Goal: Feedback & Contribution: Leave review/rating

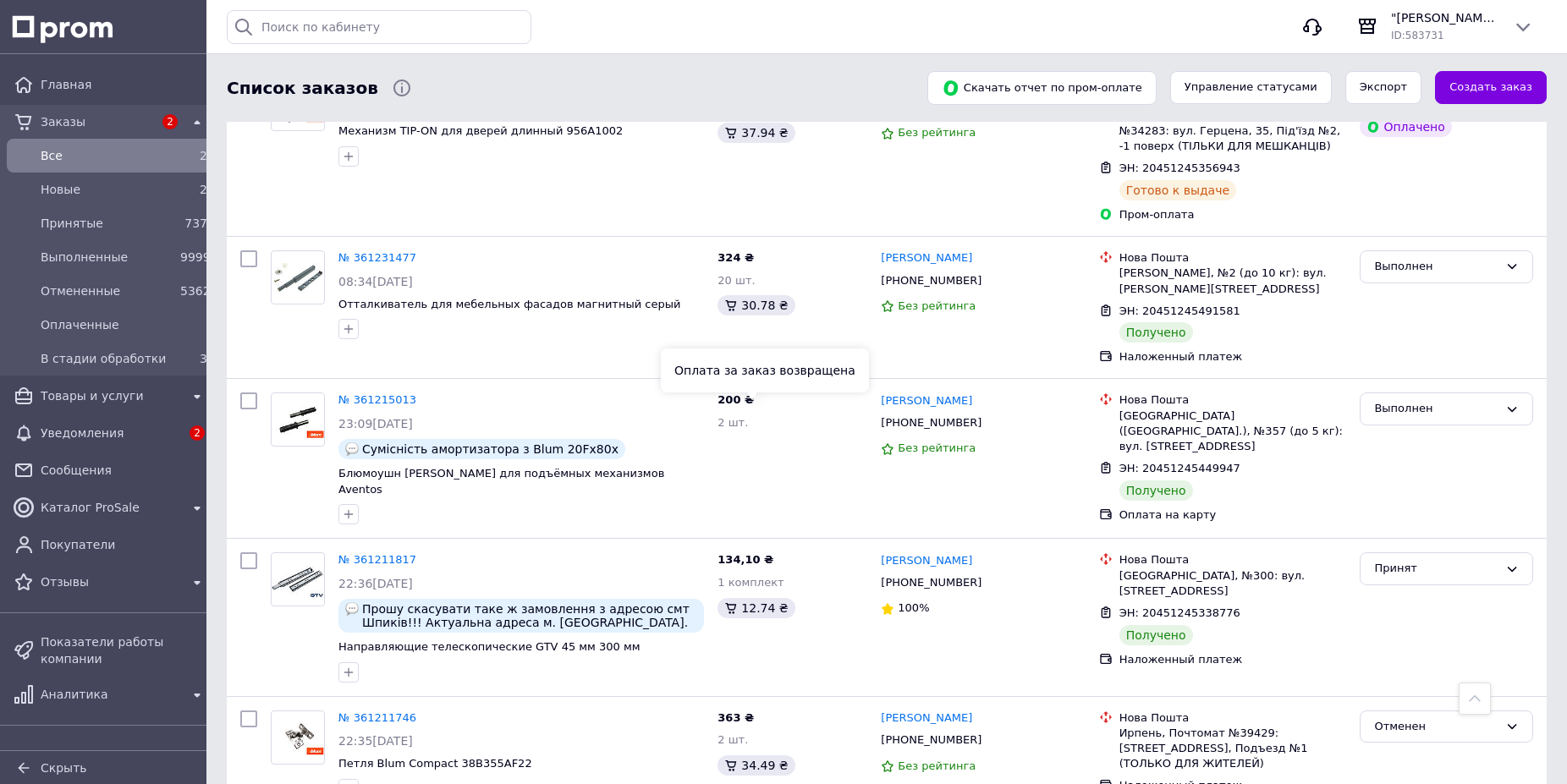
scroll to position [5134, 0]
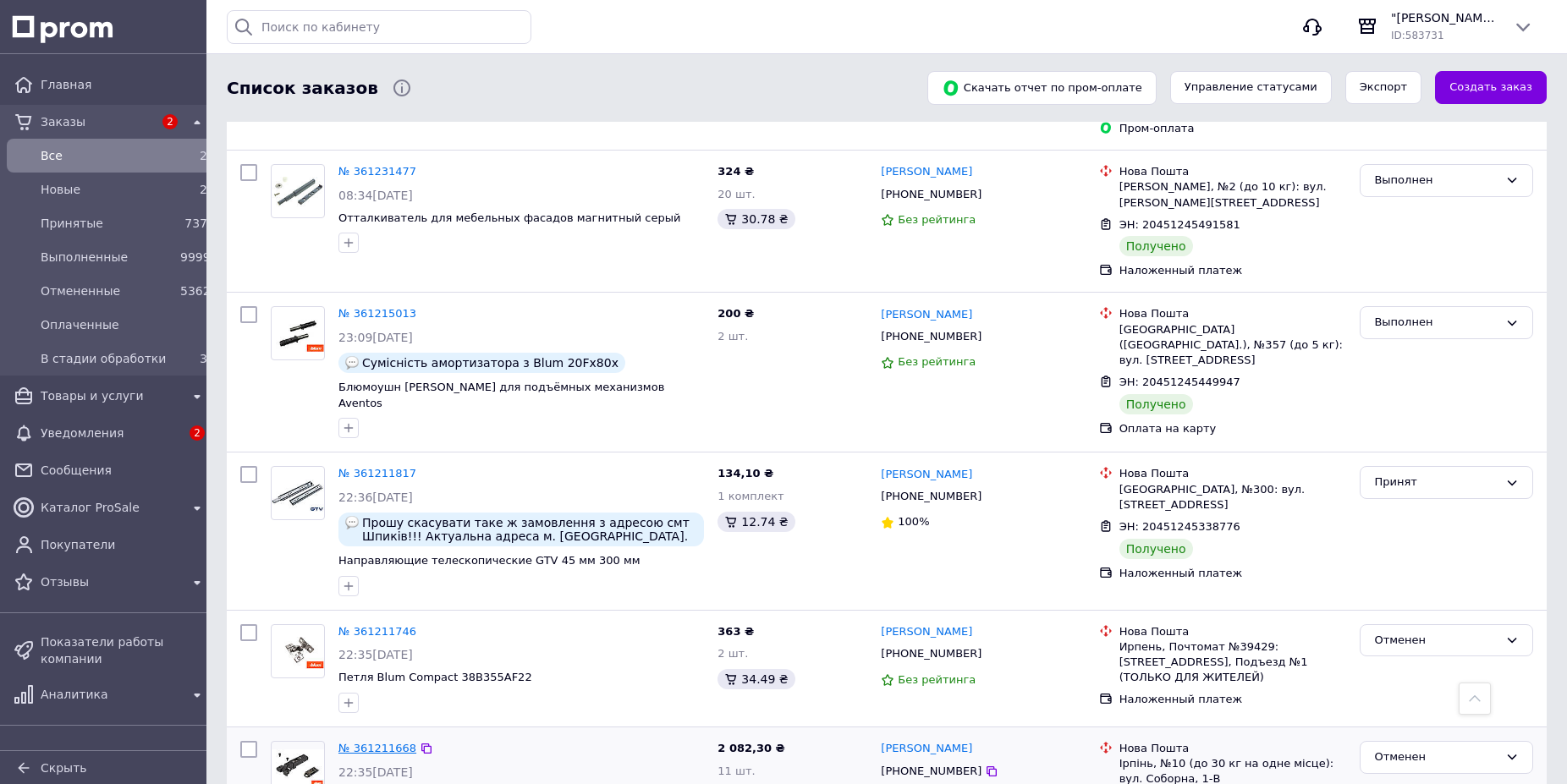
click at [367, 742] on link "№ 361211668" at bounding box center [377, 748] width 78 height 13
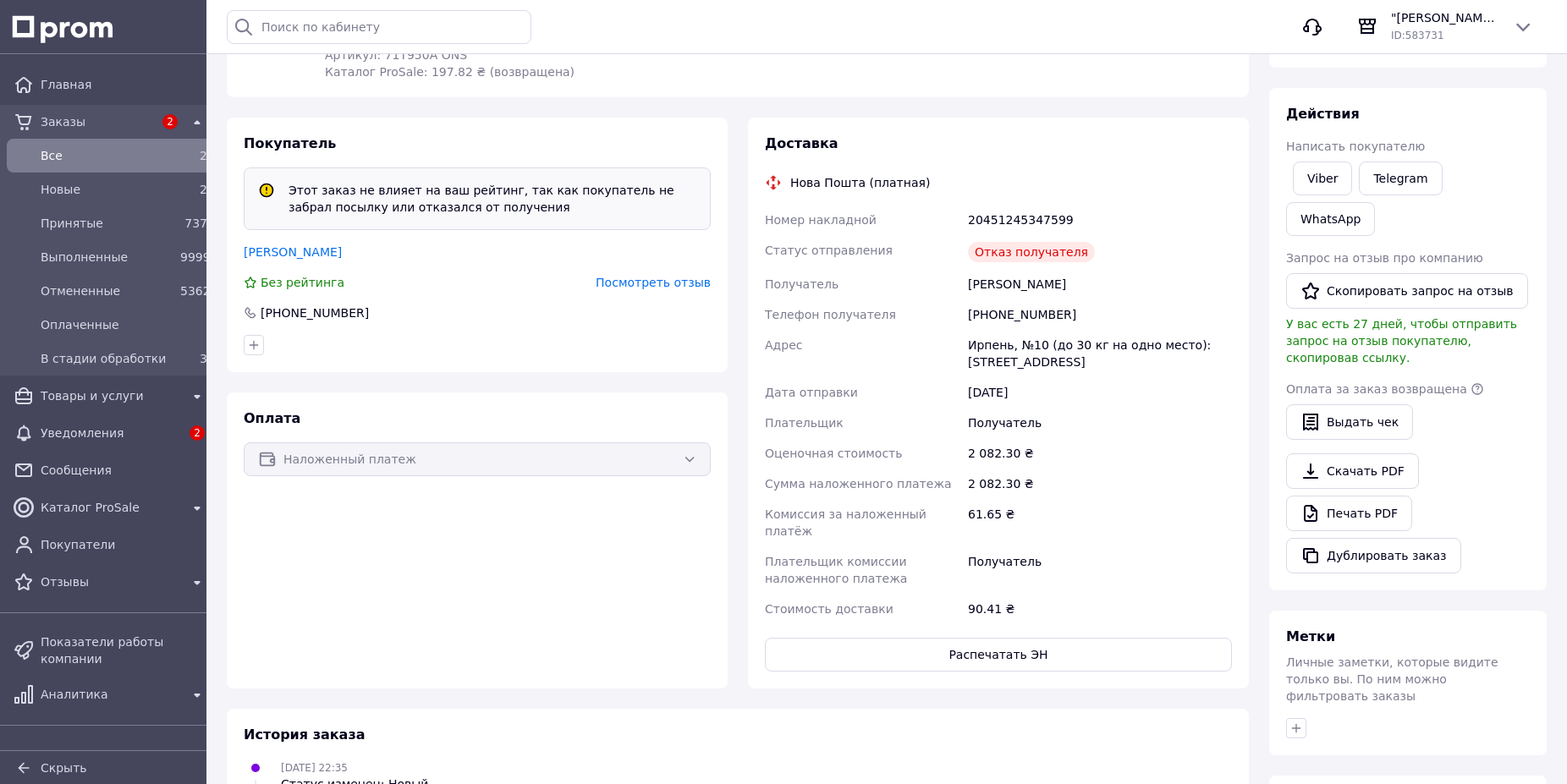
scroll to position [431, 0]
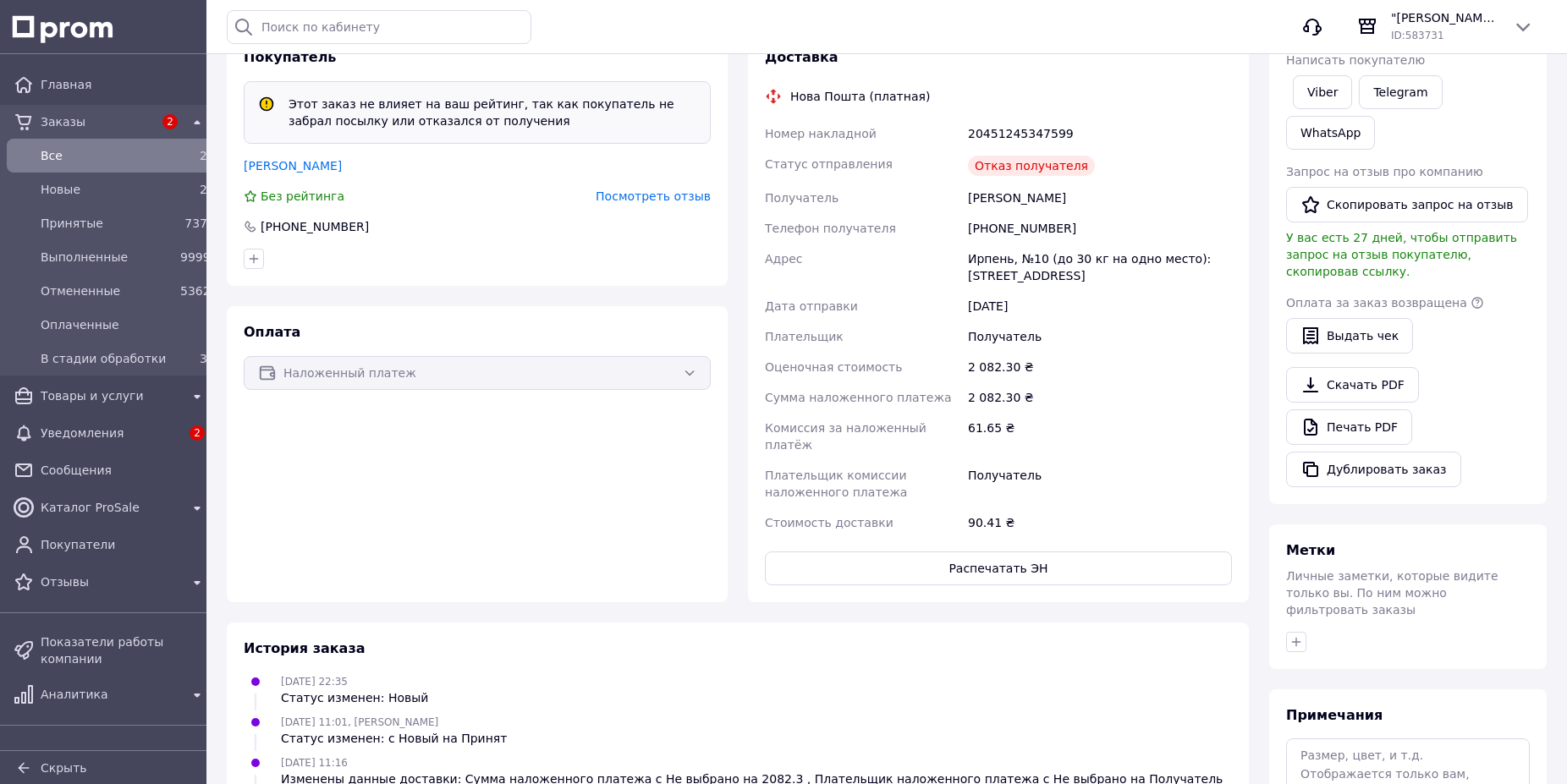
click at [643, 196] on span "Посмотреть отзыв" at bounding box center [653, 196] width 115 height 13
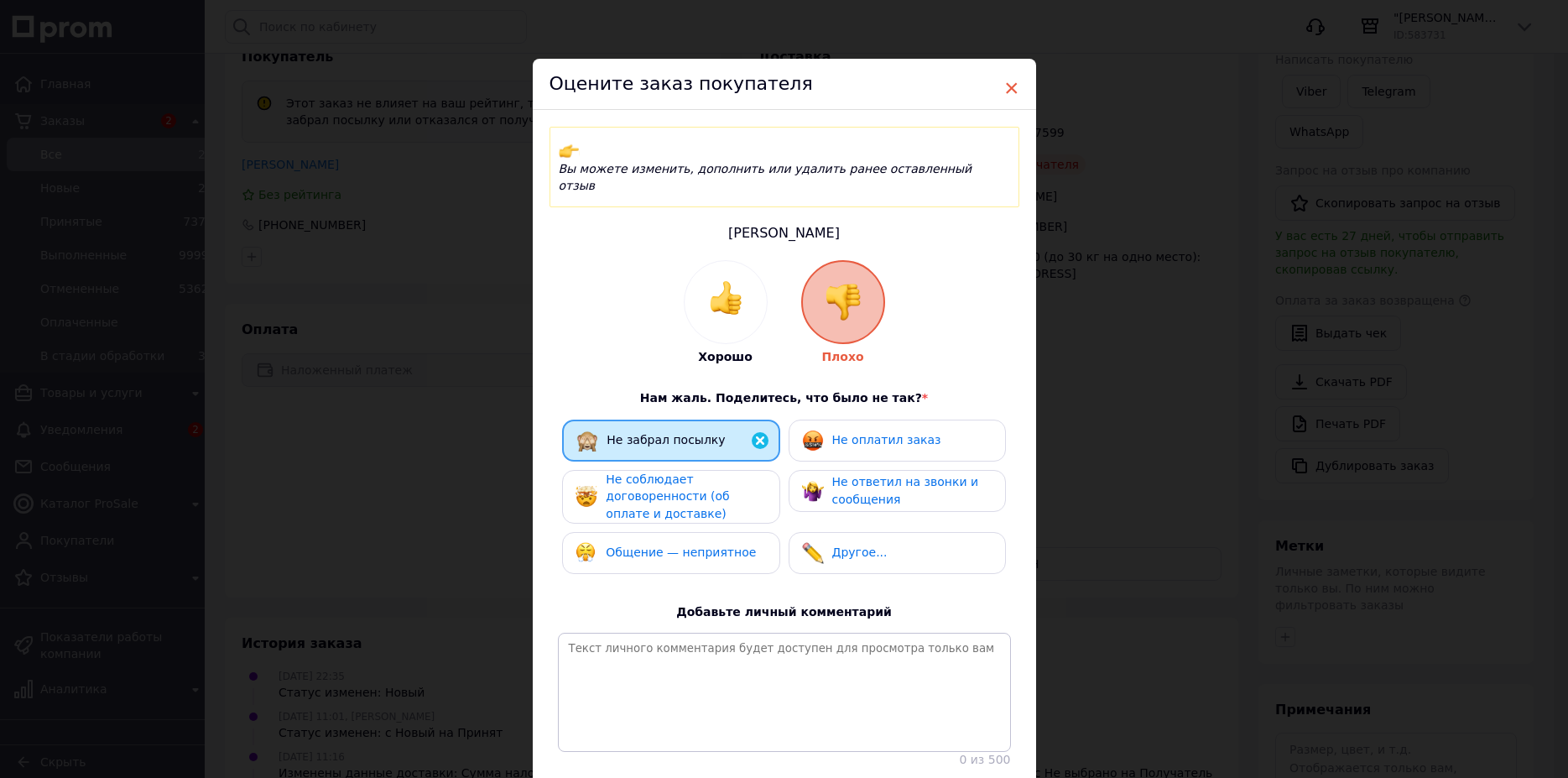
click at [1005, 91] on span "×" at bounding box center [1012, 88] width 15 height 28
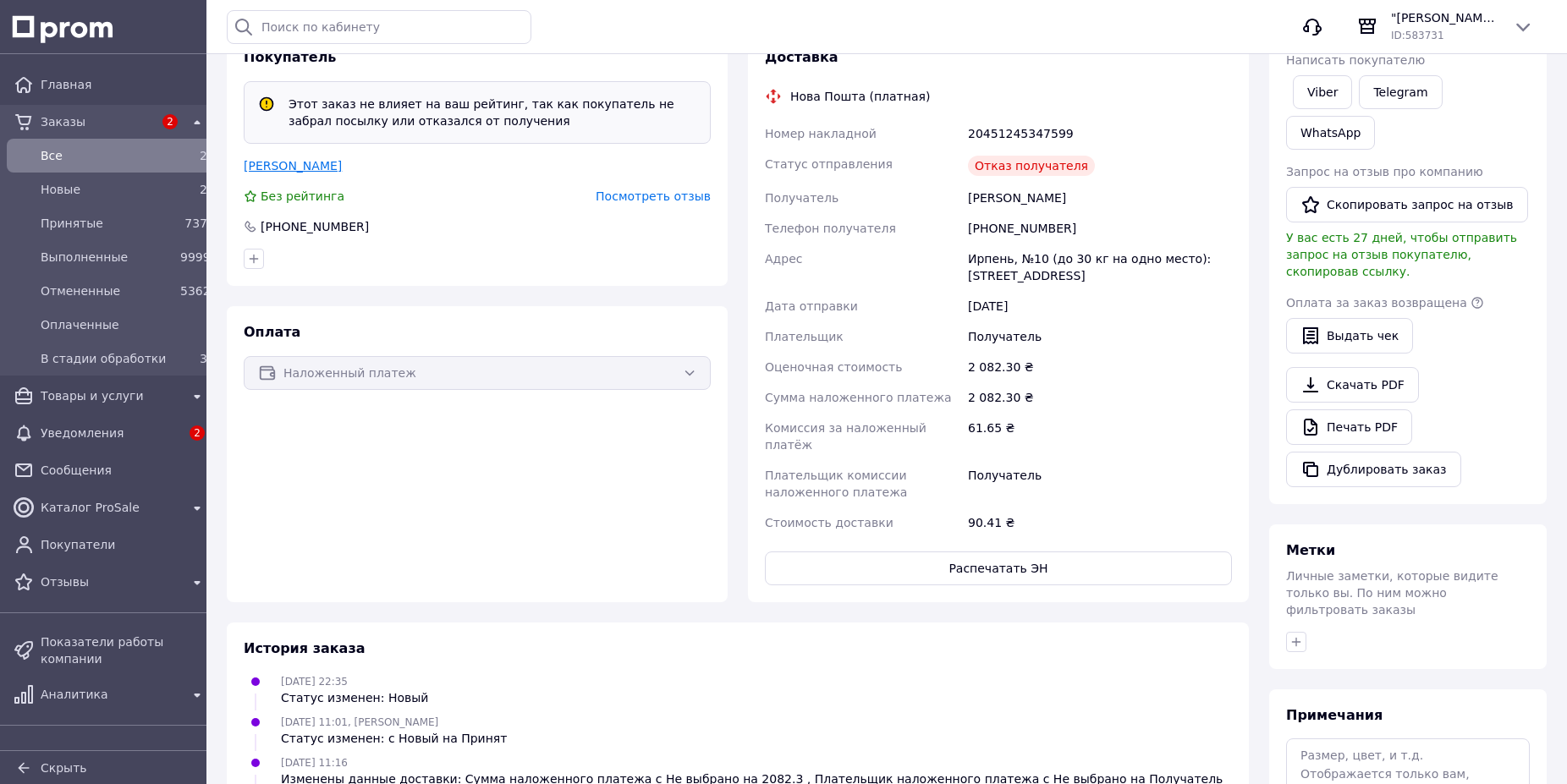
click at [296, 167] on link "[PERSON_NAME]" at bounding box center [293, 165] width 98 height 13
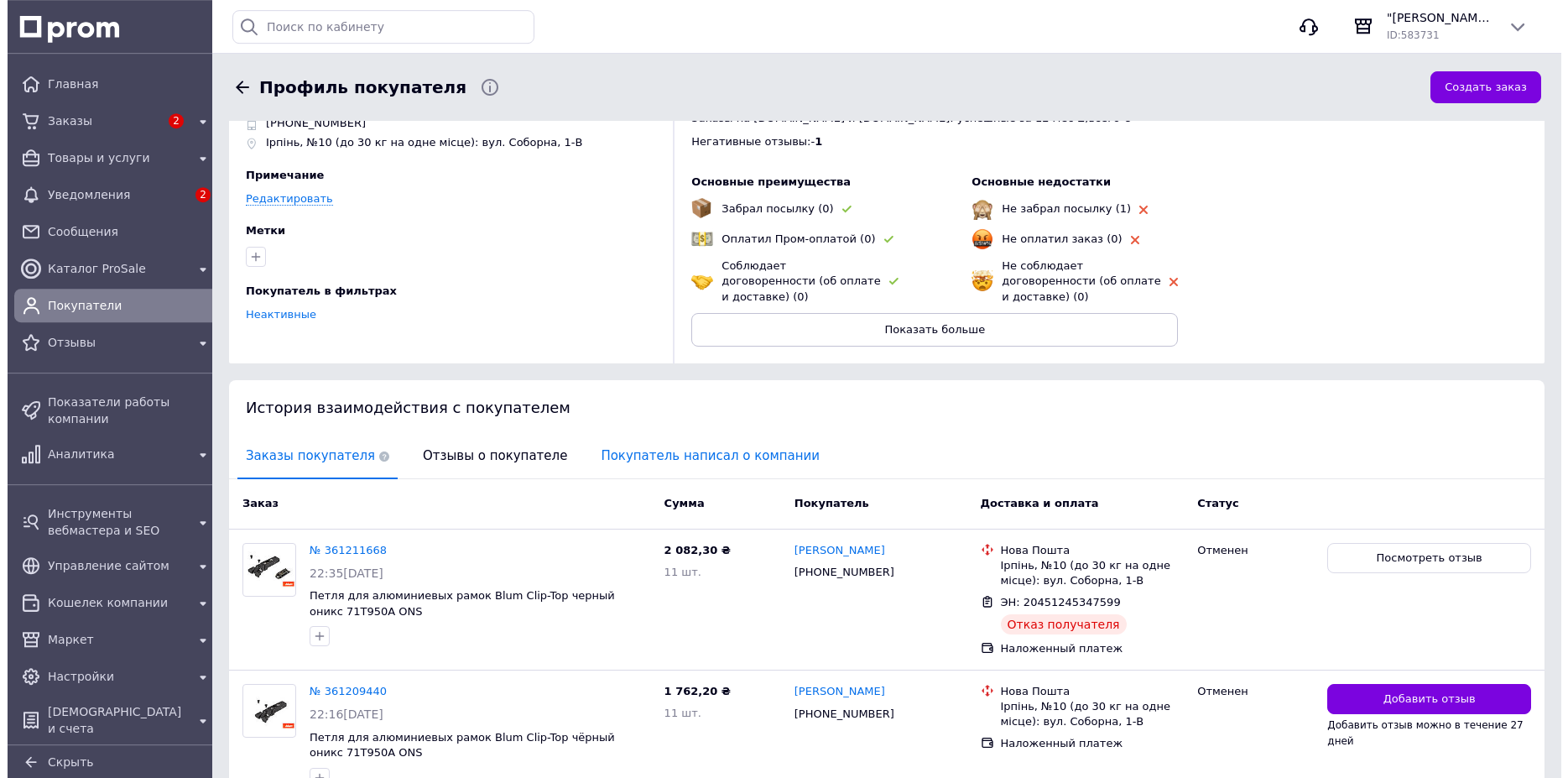
scroll to position [147, 0]
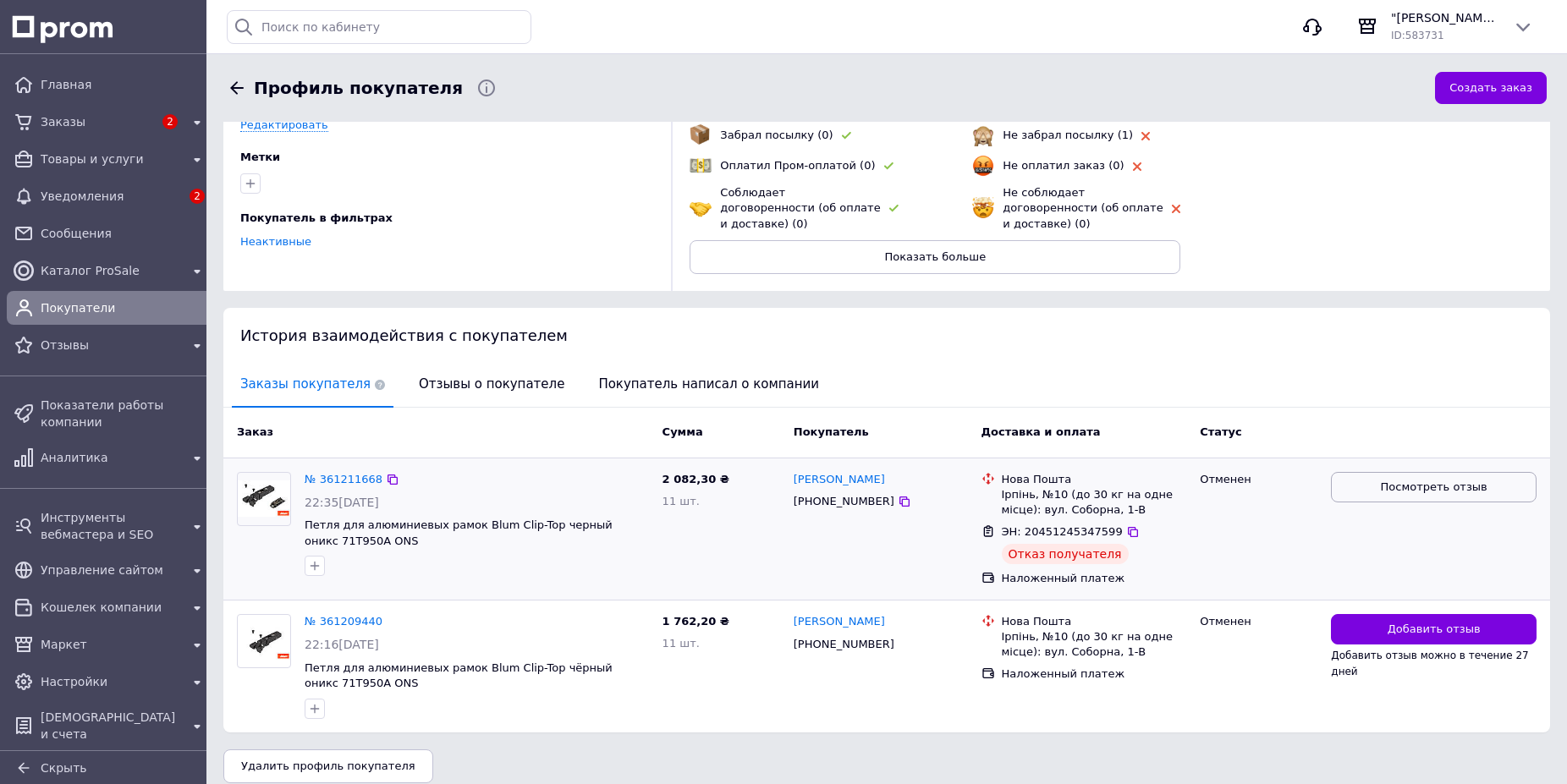
click at [1400, 480] on span "Посмотреть отзыв" at bounding box center [1434, 488] width 107 height 16
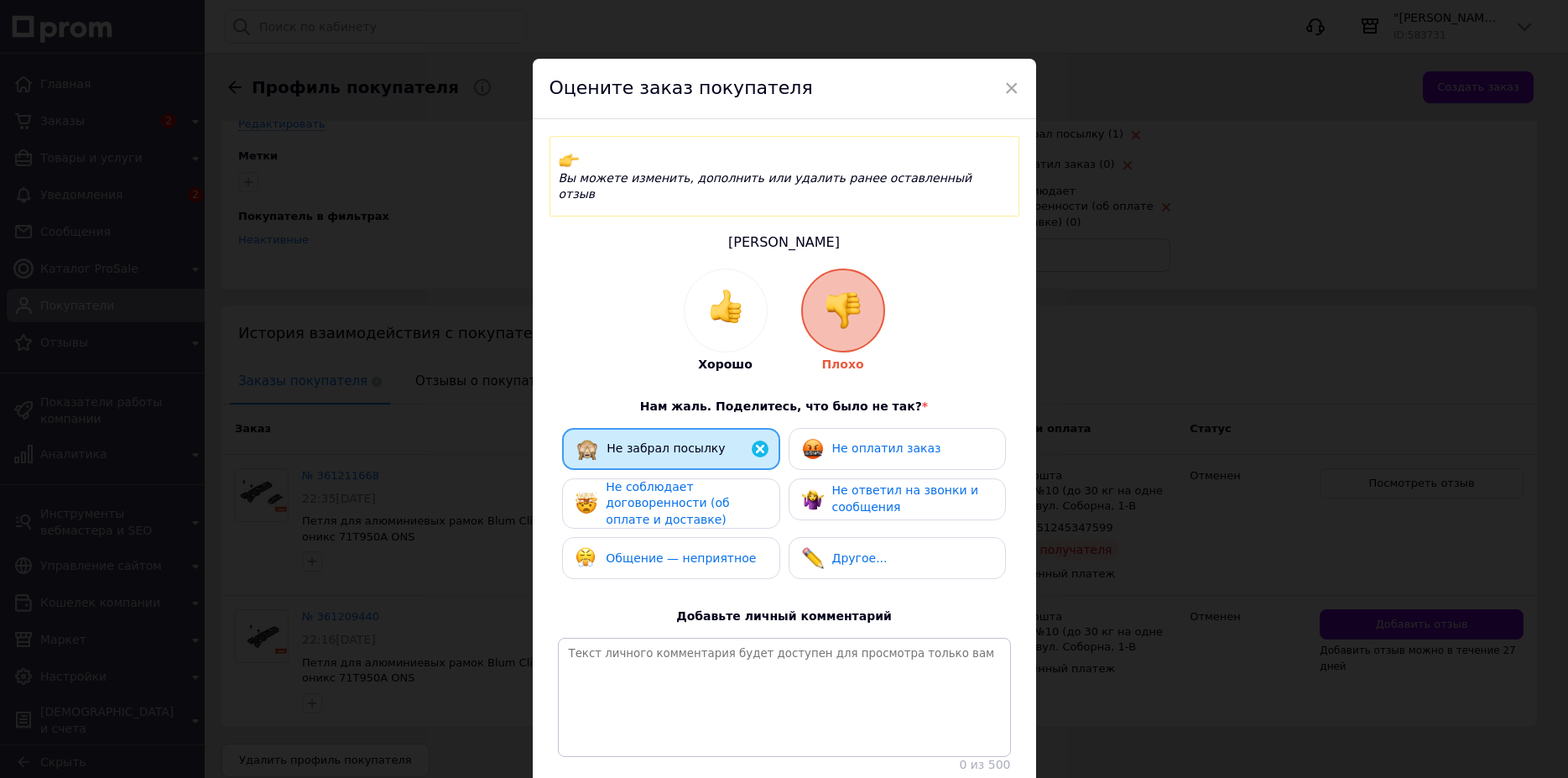
click at [849, 442] on span "Не оплатил заказ" at bounding box center [886, 448] width 109 height 13
click at [727, 480] on span "Не соблюдает договоренности (об оплате и доставке)" at bounding box center [667, 503] width 124 height 46
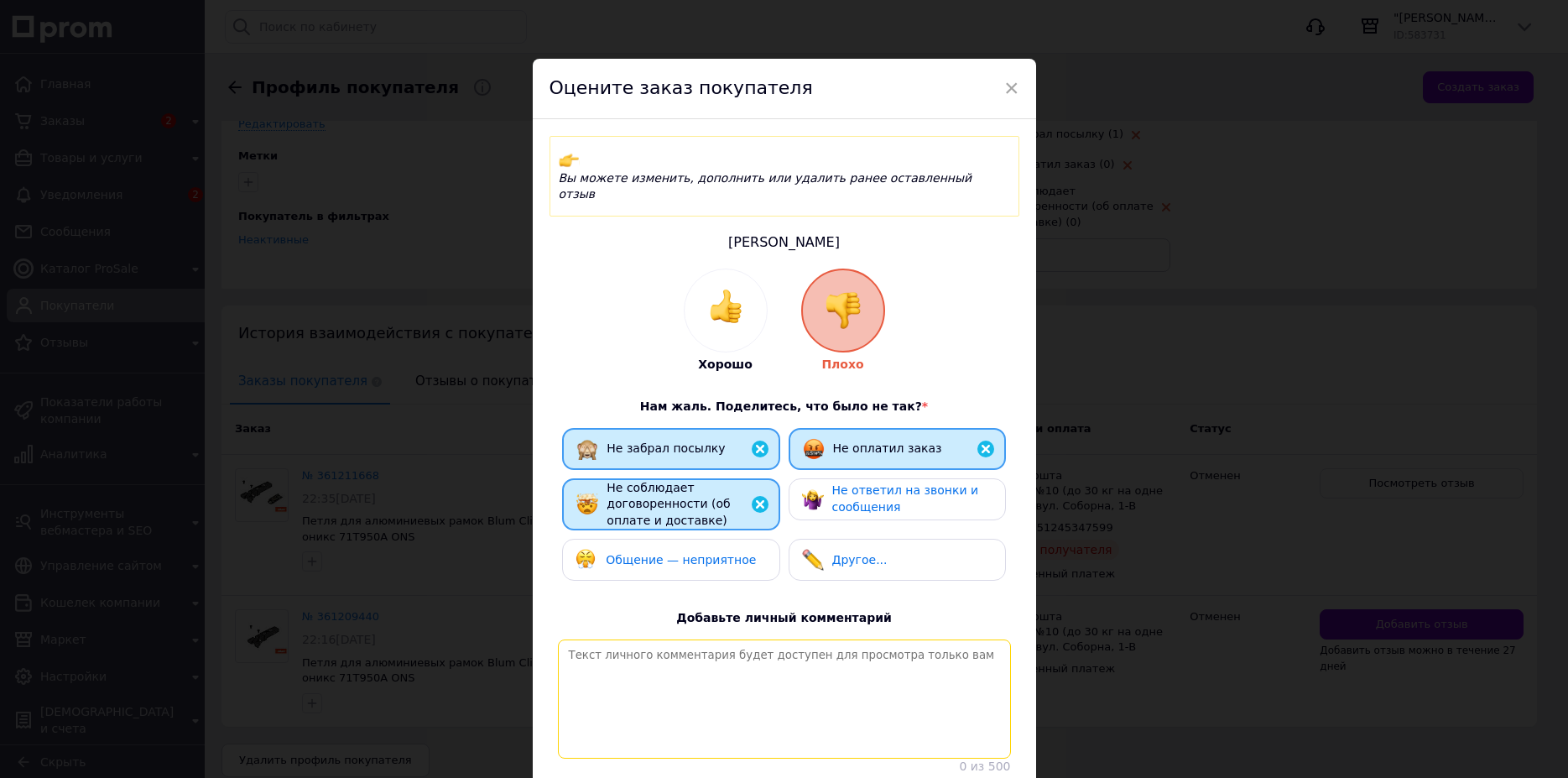
click at [703, 639] on textarea at bounding box center [784, 699] width 453 height 119
click at [668, 643] on textarea "Будьте бдительны. Заказывает, все подтверждает, а потом продолжает исакть товар." at bounding box center [784, 699] width 453 height 119
click at [651, 643] on textarea "Будьте бдительны. Заказывает, все подтверждает, а потом продолжает исать товар." at bounding box center [784, 699] width 453 height 119
click at [651, 643] on textarea "Будьте бдительны. Заказывает, все подтверждает, а потом продолжает исать товар." at bounding box center [784, 699] width 453 height 119
click at [652, 643] on textarea "Будьте бдительны. Заказывает, все подтверждает, а потом продолжает исать товар." at bounding box center [784, 699] width 453 height 119
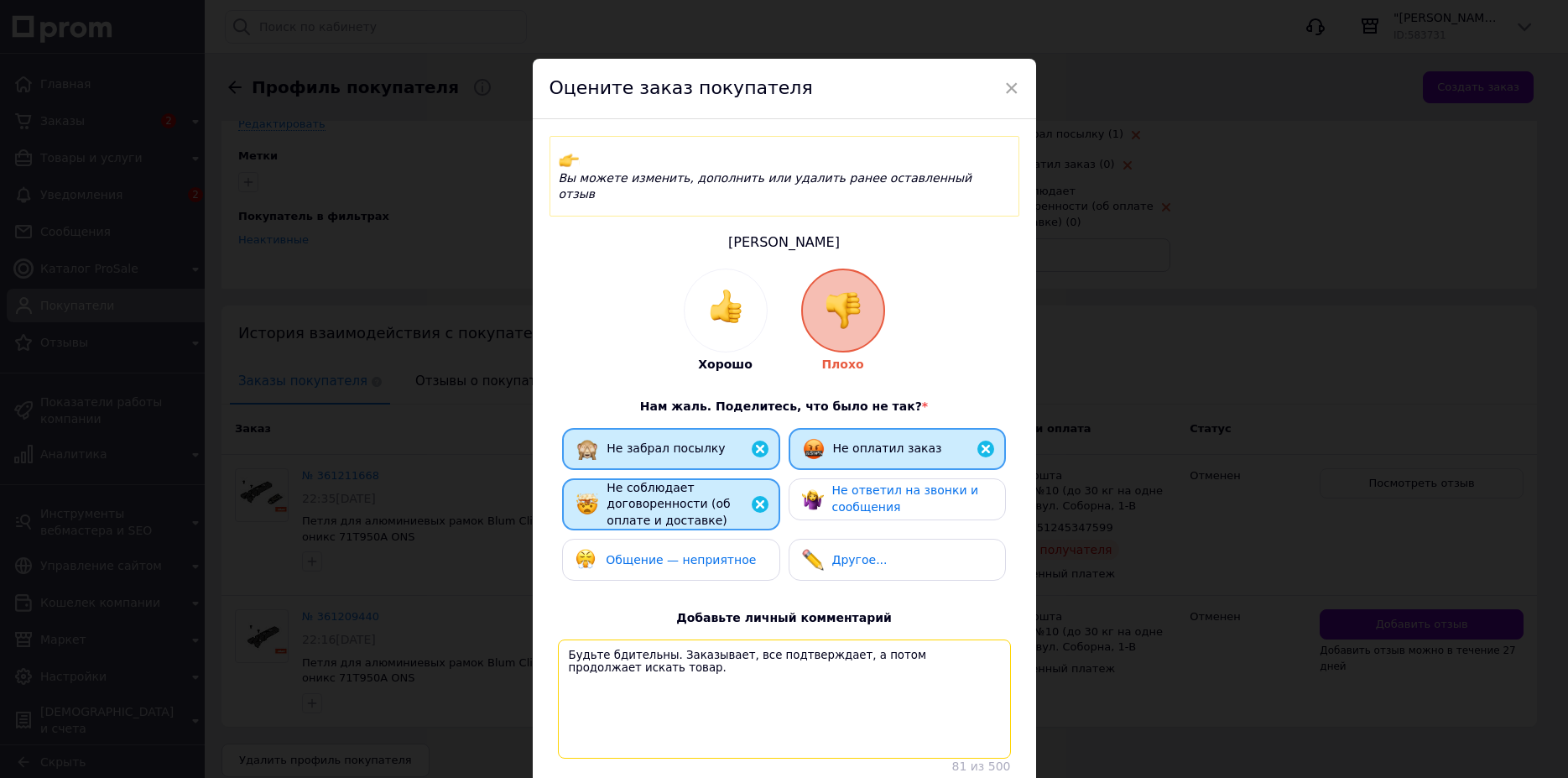
click at [747, 651] on textarea "Будьте бдительны. Заказывает, все подтверждает, а потом продолжает искать товар." at bounding box center [784, 699] width 453 height 119
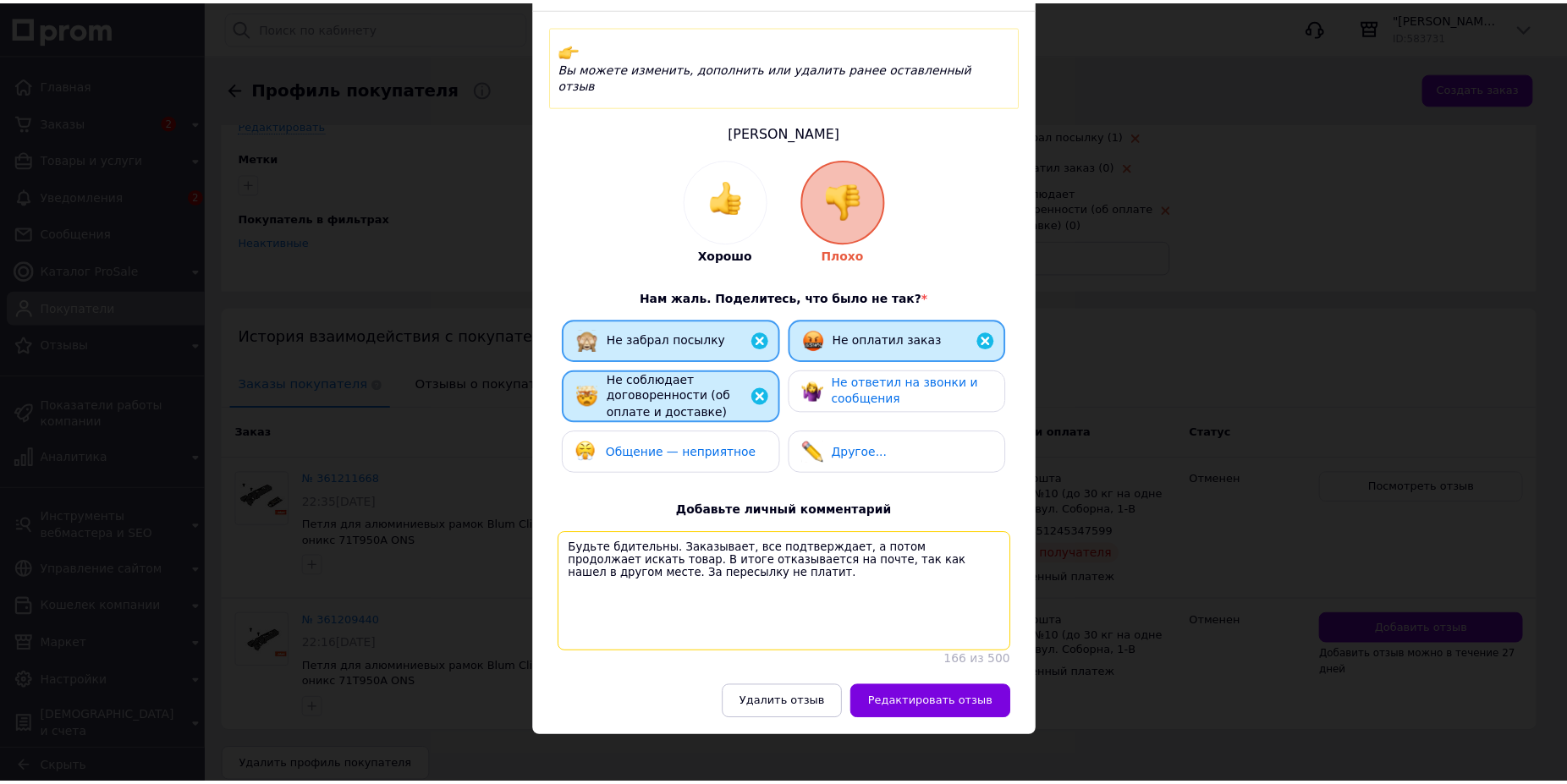
scroll to position [131, 0]
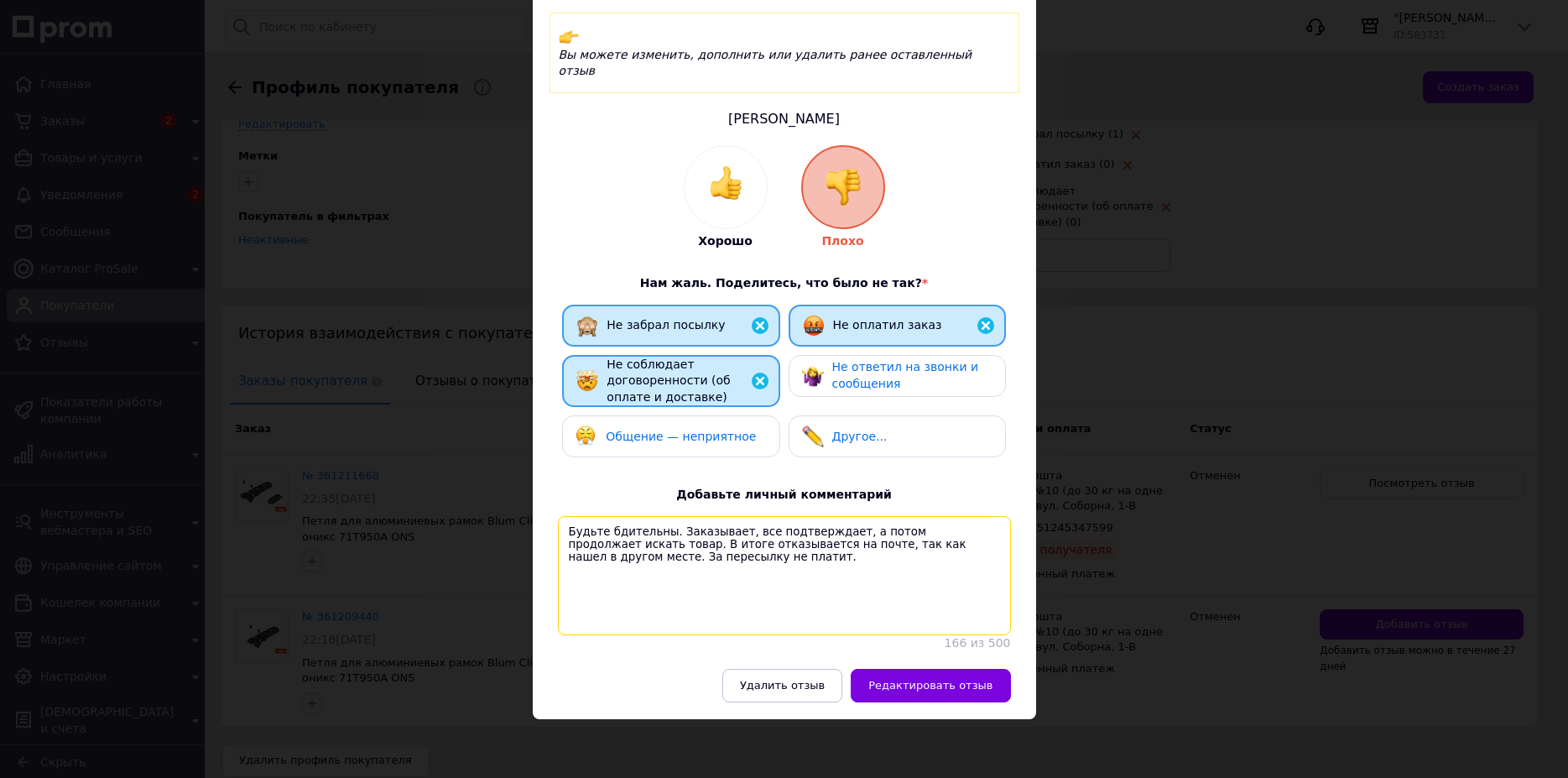
click at [719, 516] on textarea "Будьте бдительны. Заказывает, все подтверждает, а потом продолжает искать товар…" at bounding box center [784, 576] width 453 height 119
type textarea "Будьте бдительны. Заказывает, все подтверждает, а потом продолжает искать товар…"
click at [926, 688] on span "Редактировать отзыв" at bounding box center [931, 685] width 125 height 12
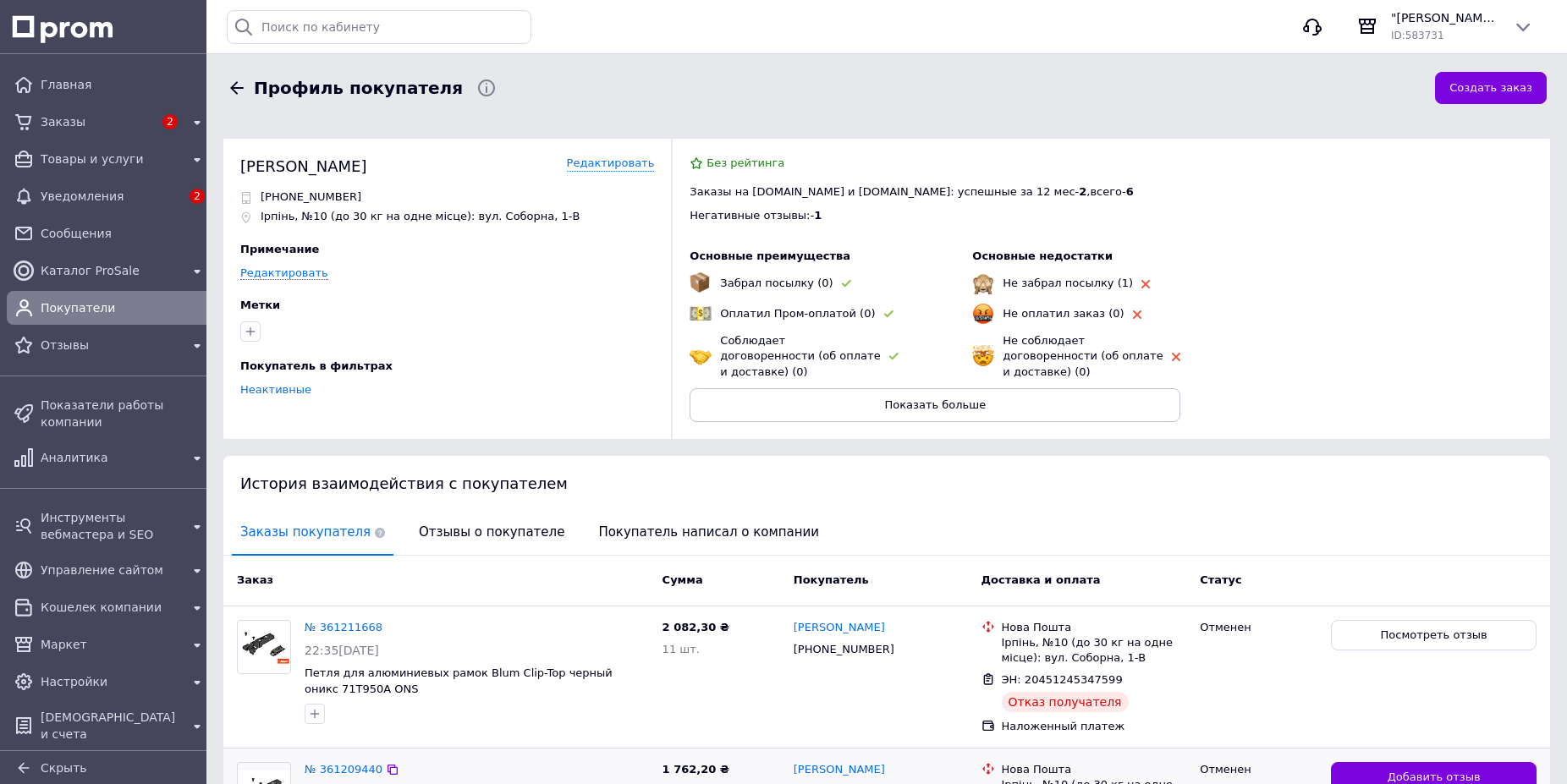
scroll to position [148, 0]
